Goal: Information Seeking & Learning: Learn about a topic

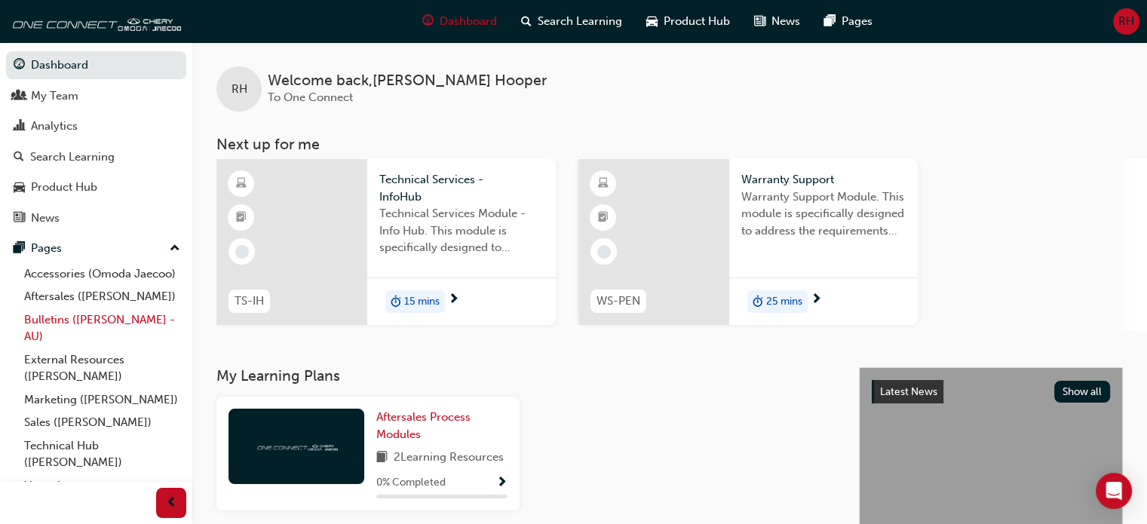
click at [123, 335] on link "Bulletins ([PERSON_NAME] - AU)" at bounding box center [102, 328] width 168 height 40
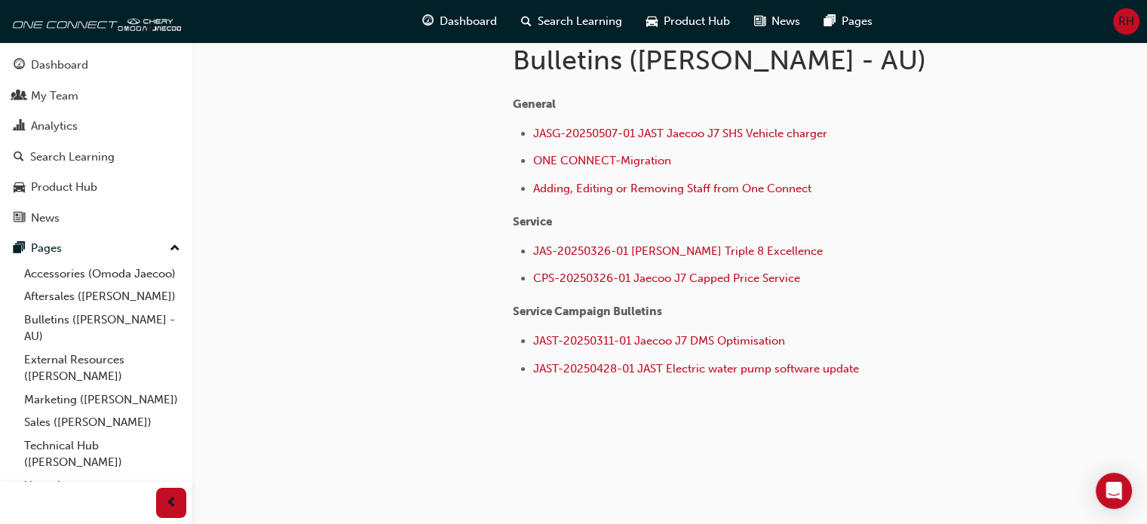
scroll to position [332, 0]
click at [619, 338] on span "JAST-20250311-01 Jaecoo J7 DMS Optimisation" at bounding box center [659, 340] width 252 height 14
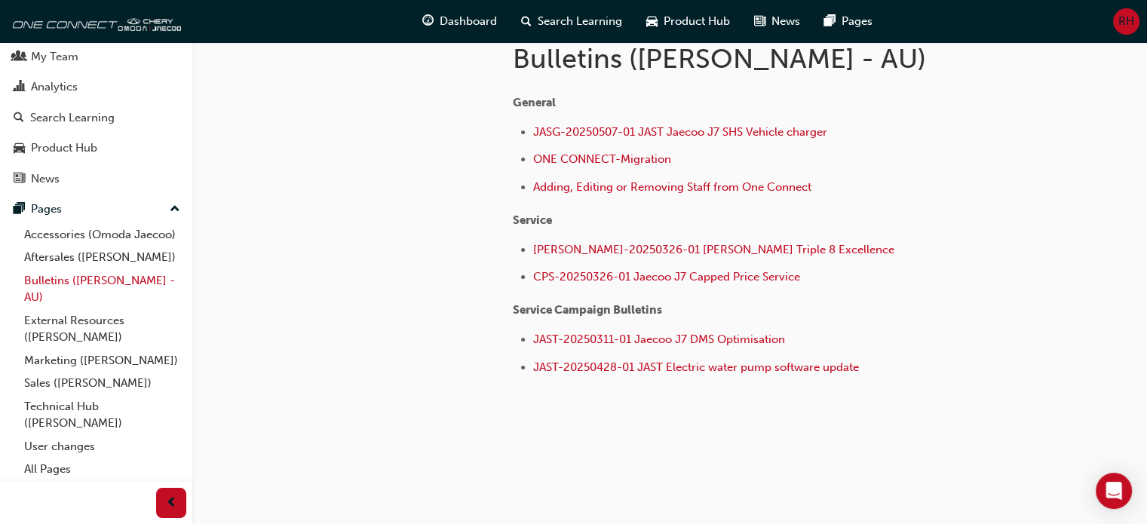
scroll to position [57, 0]
click at [103, 411] on link "Technical Hub ([PERSON_NAME])" at bounding box center [102, 414] width 168 height 40
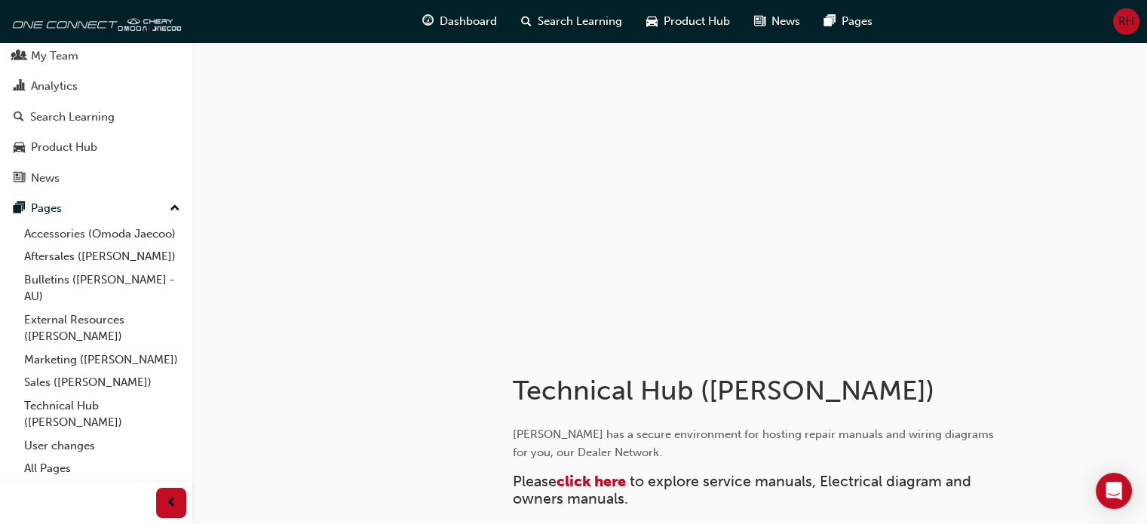
scroll to position [140, 0]
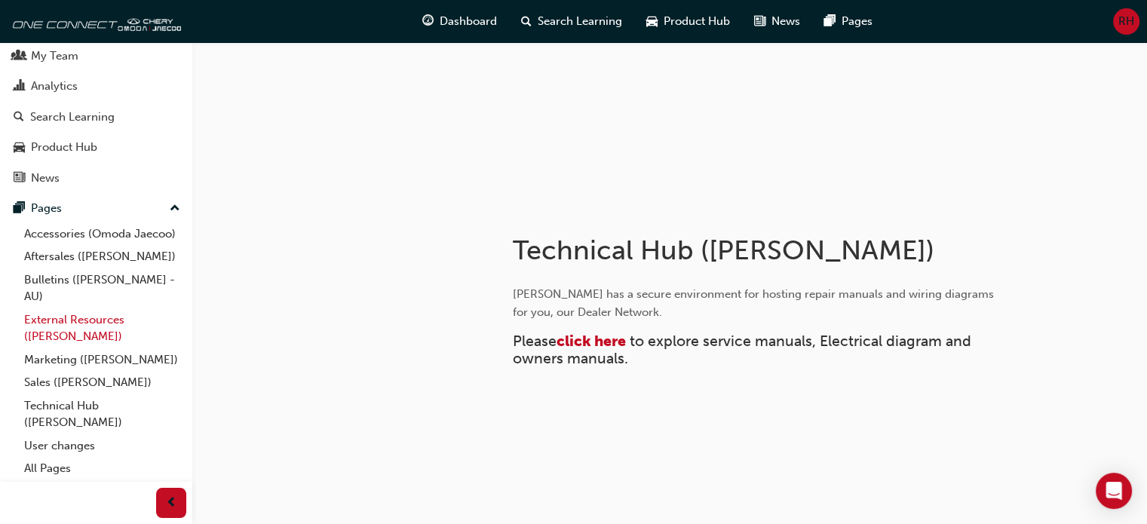
click at [60, 316] on link "External Resources ([PERSON_NAME])" at bounding box center [102, 328] width 168 height 40
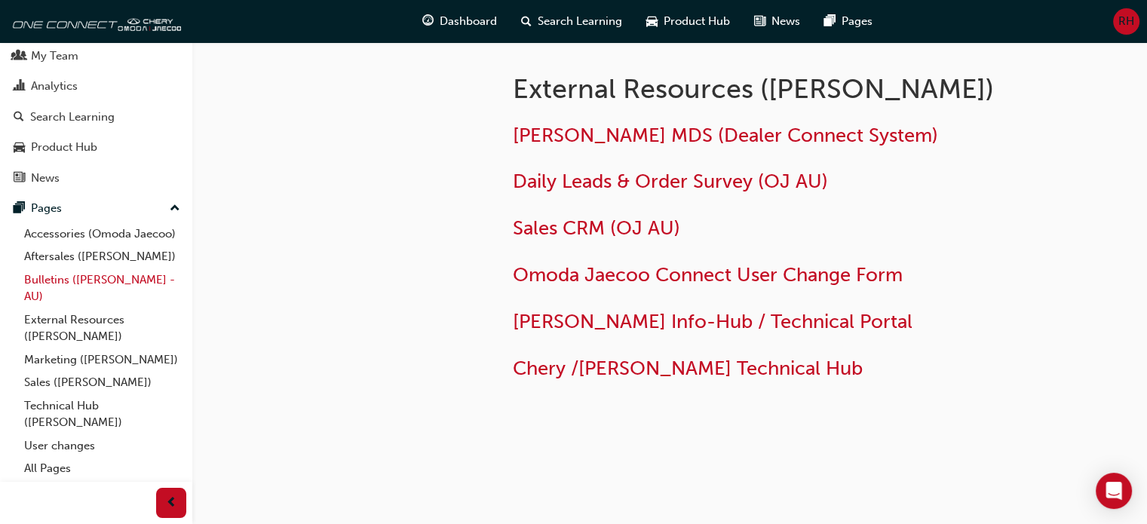
click at [113, 288] on link "Bulletins ([PERSON_NAME] - AU)" at bounding box center [102, 288] width 168 height 40
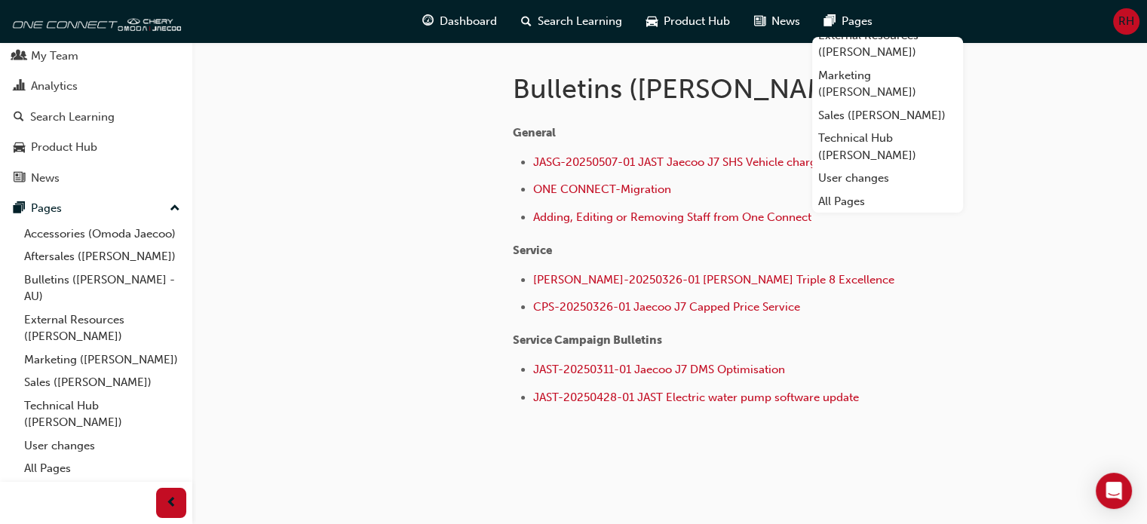
scroll to position [133, 0]
